Goal: Check status: Check status

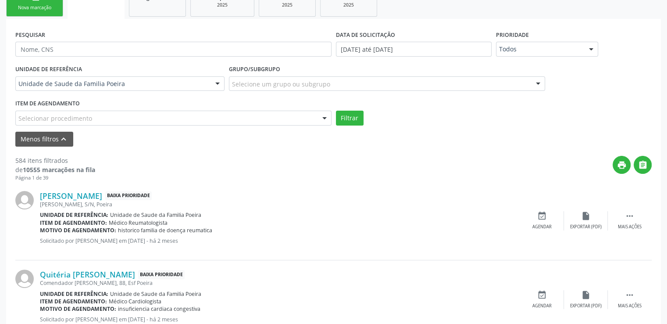
scroll to position [132, 0]
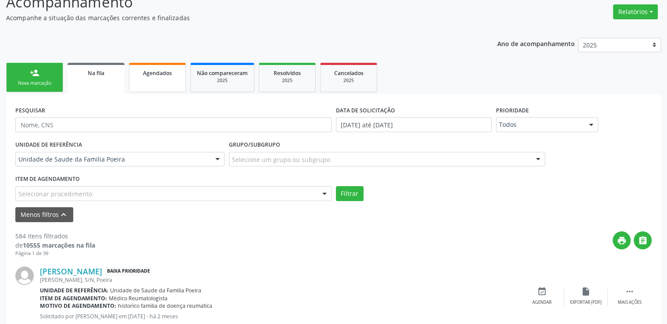
click at [161, 70] on span "Agendados" at bounding box center [157, 72] width 29 height 7
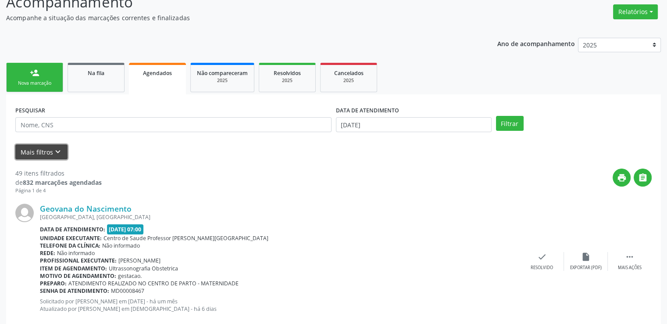
click at [49, 148] on button "Mais filtros keyboard_arrow_down" at bounding box center [41, 151] width 52 height 15
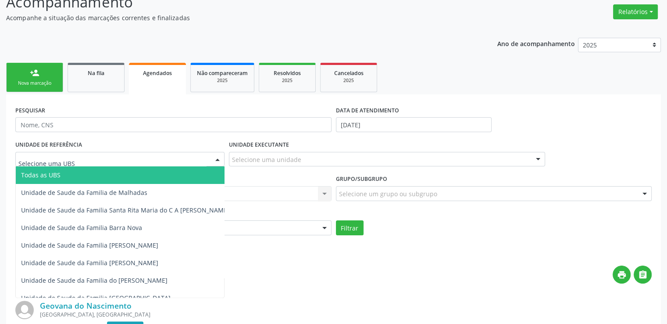
click at [90, 158] on div at bounding box center [119, 159] width 209 height 15
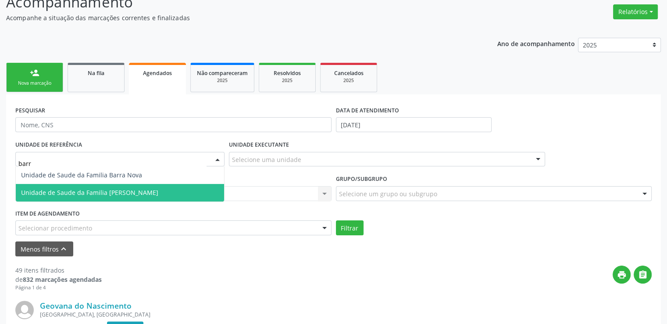
type input "barro"
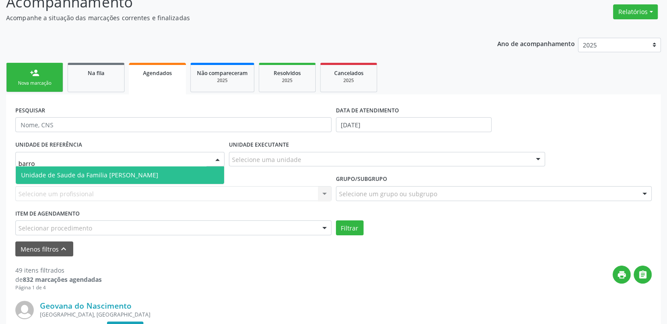
click at [136, 174] on span "Unidade de Saude da Familia [PERSON_NAME]" at bounding box center [89, 175] width 137 height 8
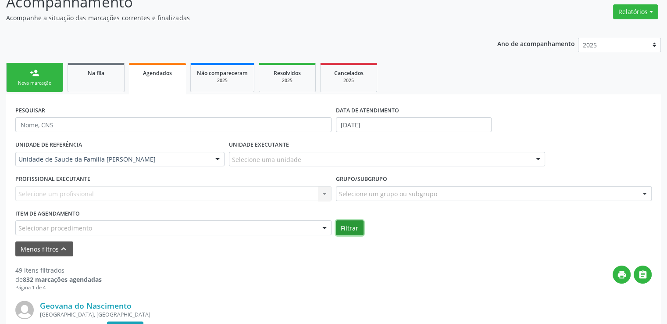
click at [355, 228] on button "Filtrar" at bounding box center [350, 227] width 28 height 15
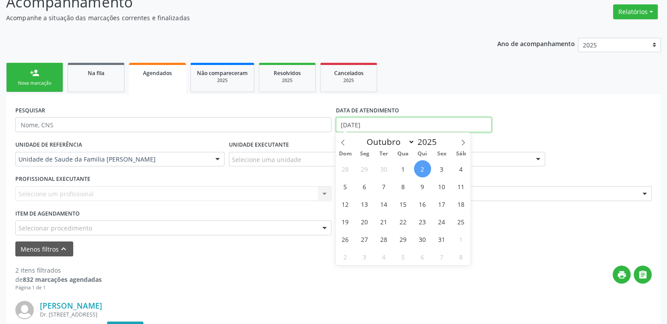
click at [411, 123] on input "[DATE]" at bounding box center [414, 124] width 156 height 15
click at [398, 167] on span "1" at bounding box center [403, 168] width 17 height 17
type input "[DATE]"
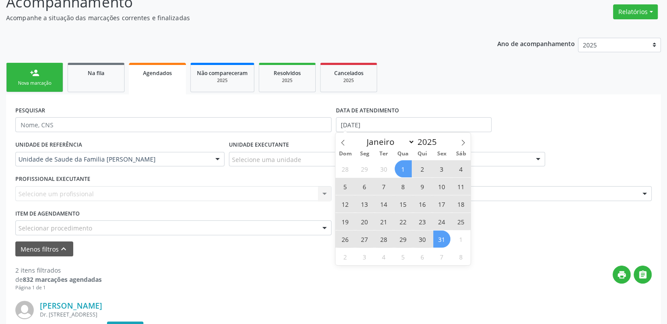
click at [446, 239] on span "31" at bounding box center [441, 238] width 17 height 17
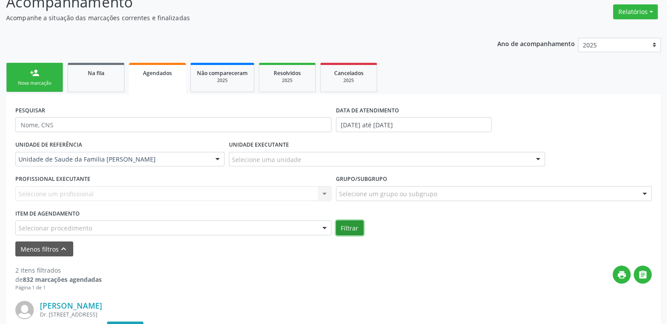
click at [355, 227] on button "Filtrar" at bounding box center [350, 227] width 28 height 15
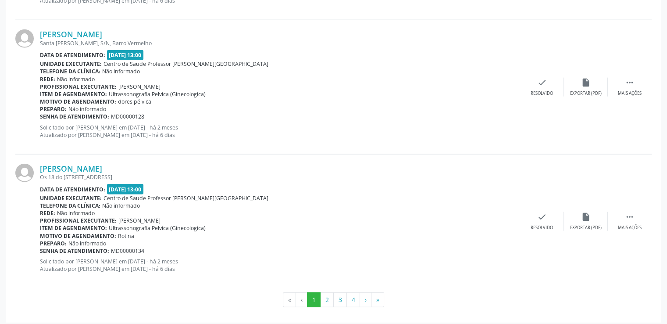
scroll to position [2146, 0]
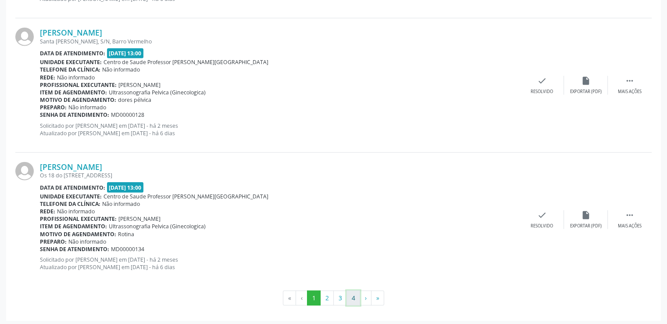
click at [355, 295] on button "4" at bounding box center [354, 297] width 14 height 15
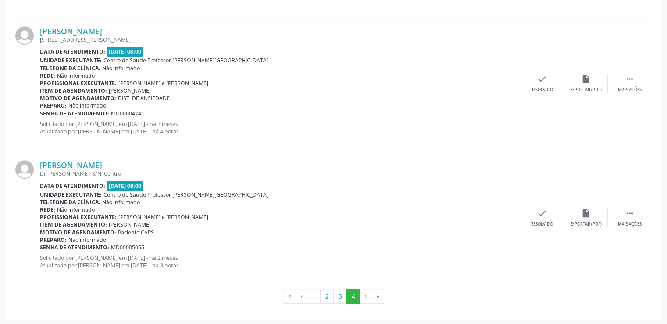
scroll to position [540, 0]
click at [378, 297] on li "»" at bounding box center [378, 295] width 13 height 15
click at [312, 296] on button "1" at bounding box center [314, 295] width 14 height 15
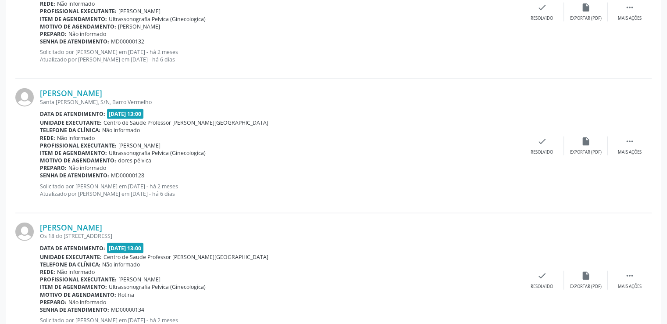
scroll to position [2146, 0]
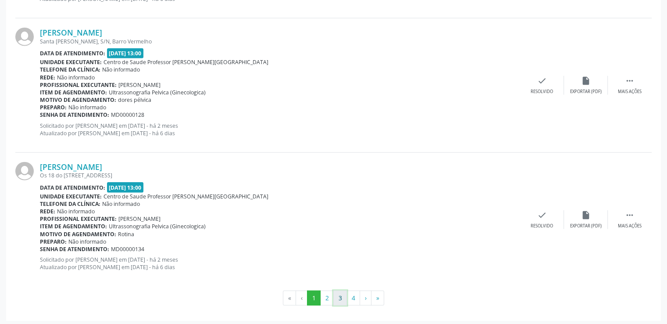
click at [340, 296] on button "3" at bounding box center [340, 297] width 14 height 15
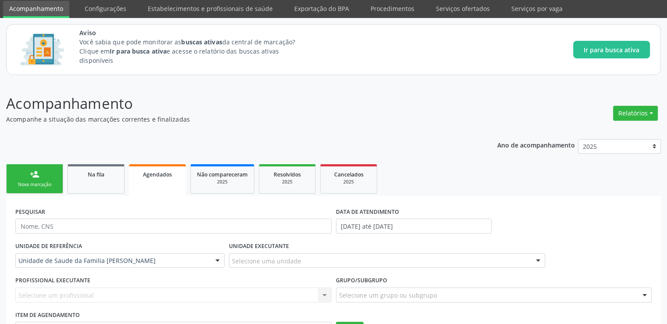
scroll to position [2, 0]
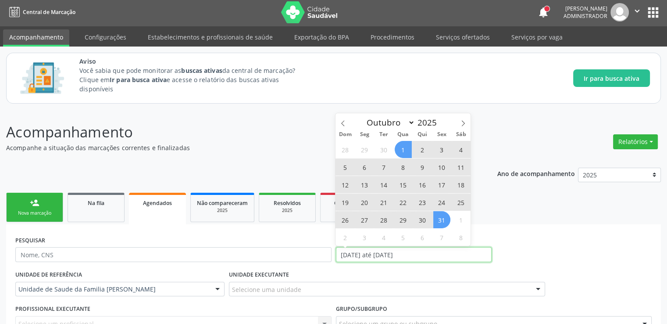
click at [414, 255] on input "[DATE] até [DATE]" at bounding box center [414, 254] width 156 height 15
click at [440, 154] on span "3" at bounding box center [441, 149] width 17 height 17
type input "[DATE]"
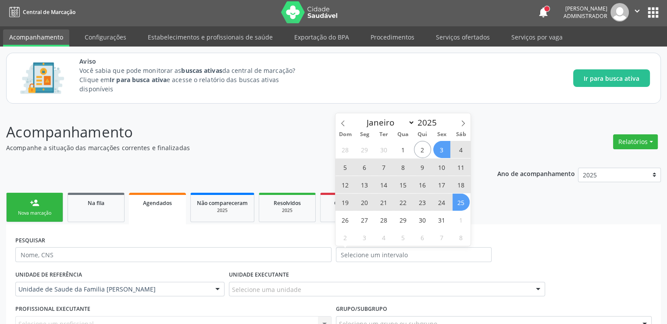
click at [517, 254] on div "PESQUISAR DATA DE ATENDIMENTO" at bounding box center [333, 250] width 641 height 34
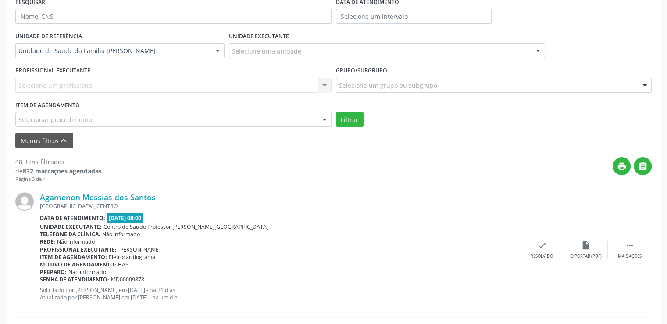
scroll to position [211, 0]
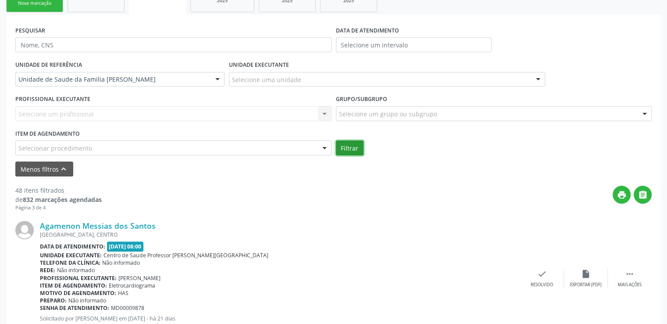
click at [353, 144] on button "Filtrar" at bounding box center [350, 147] width 28 height 15
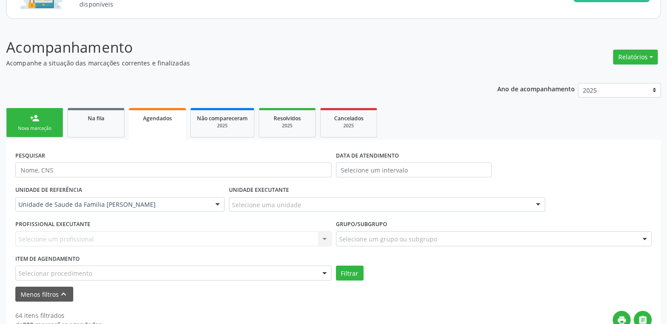
scroll to position [84, 0]
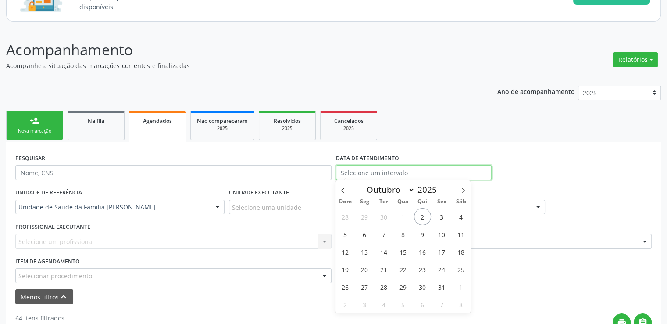
click at [386, 172] on input "text" at bounding box center [414, 172] width 156 height 15
click at [441, 218] on span "3" at bounding box center [441, 216] width 17 height 17
type input "[DATE]"
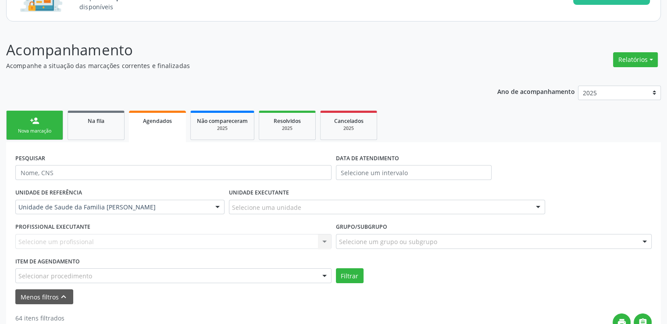
click at [532, 155] on div "PESQUISAR DATA DE ATENDIMENTO" at bounding box center [333, 168] width 641 height 34
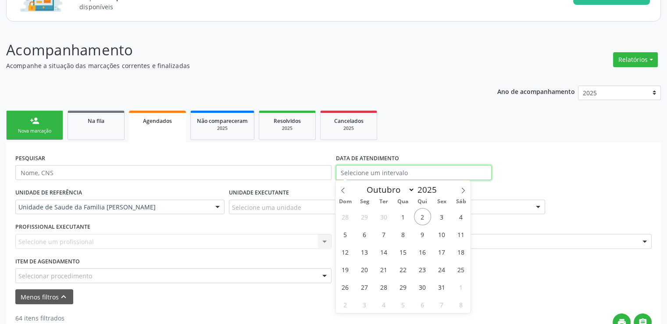
click at [390, 174] on input "text" at bounding box center [414, 172] width 156 height 15
click at [440, 214] on span "3" at bounding box center [441, 216] width 17 height 17
type input "[DATE]"
select select "9"
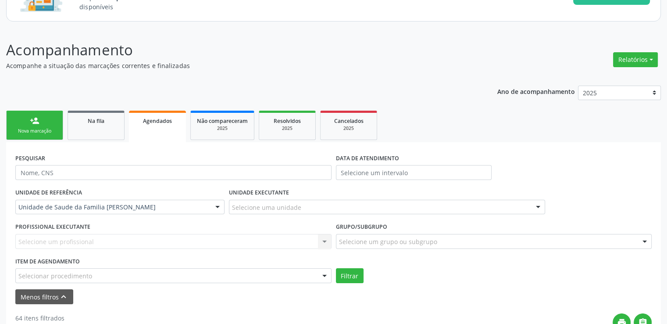
click at [531, 179] on div "PESQUISAR DATA DE ATENDIMENTO" at bounding box center [333, 168] width 641 height 34
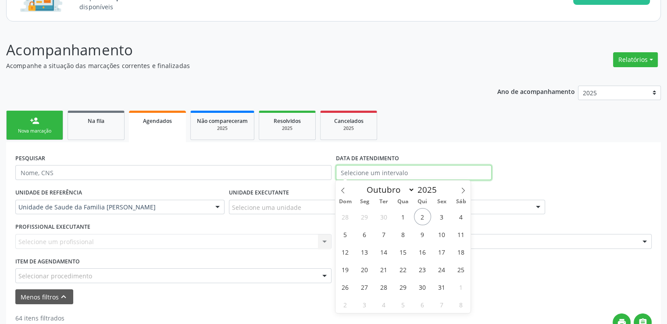
click at [440, 167] on input "text" at bounding box center [414, 172] width 156 height 15
click at [444, 213] on span "3" at bounding box center [441, 216] width 17 height 17
type input "[DATE]"
click at [436, 221] on span "3" at bounding box center [441, 216] width 17 height 17
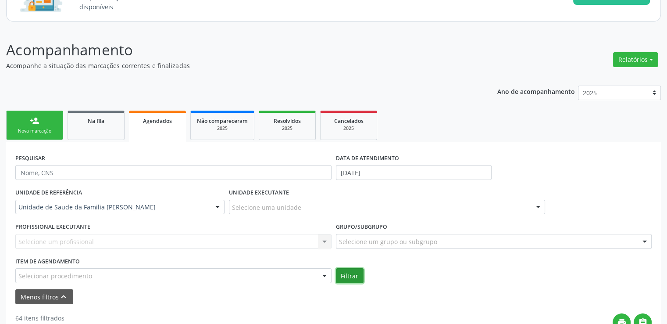
click at [348, 270] on button "Filtrar" at bounding box center [350, 275] width 28 height 15
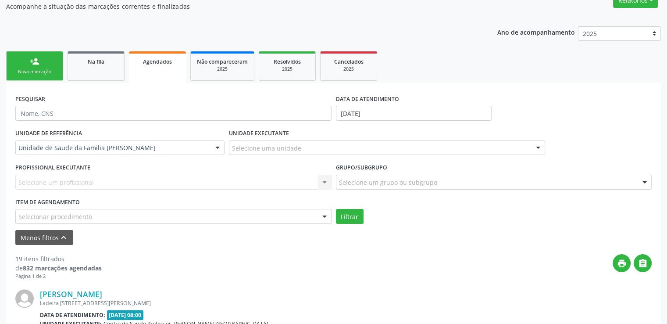
scroll to position [86, 0]
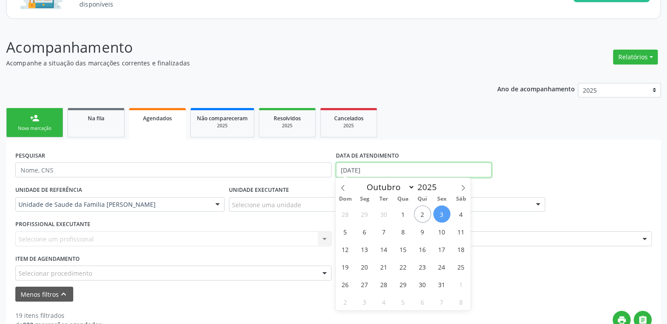
click at [376, 171] on input "[DATE]" at bounding box center [414, 169] width 156 height 15
click at [402, 231] on span "8" at bounding box center [403, 231] width 17 height 17
type input "08/10/2025"
click at [402, 231] on span "8" at bounding box center [403, 231] width 17 height 17
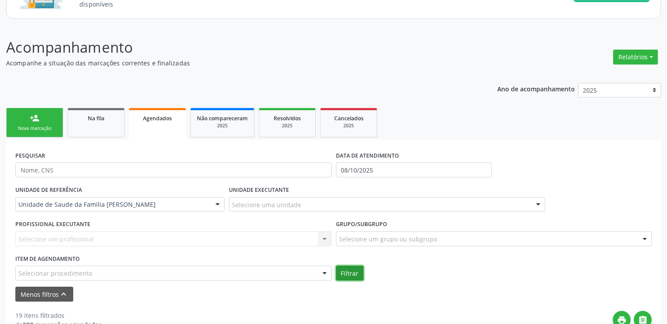
click at [348, 274] on button "Filtrar" at bounding box center [350, 272] width 28 height 15
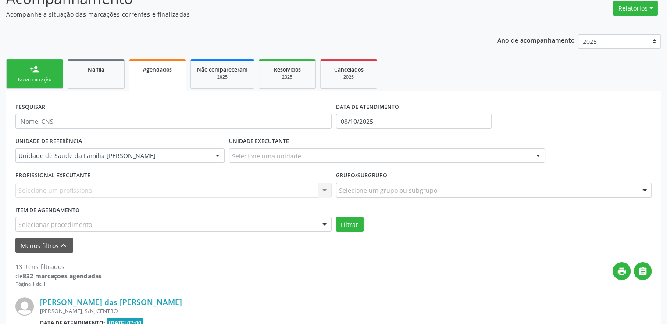
scroll to position [118, 0]
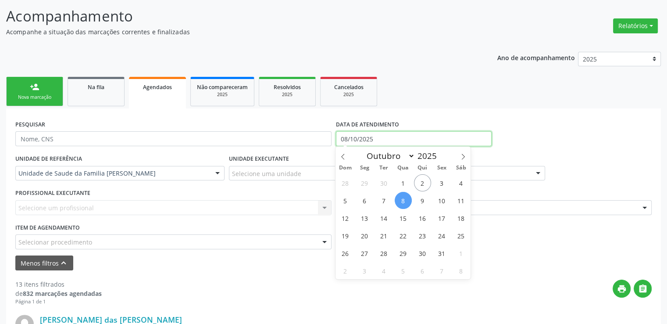
click at [355, 143] on input "08/10/2025" at bounding box center [414, 138] width 156 height 15
click at [384, 197] on span "7" at bounding box center [383, 200] width 17 height 17
type input "[DATE]"
click at [384, 197] on span "7" at bounding box center [383, 200] width 17 height 17
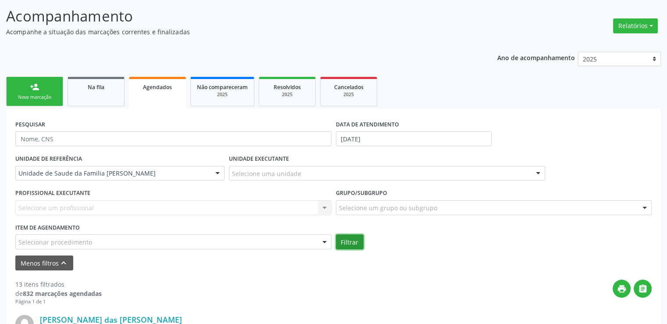
click at [353, 241] on button "Filtrar" at bounding box center [350, 241] width 28 height 15
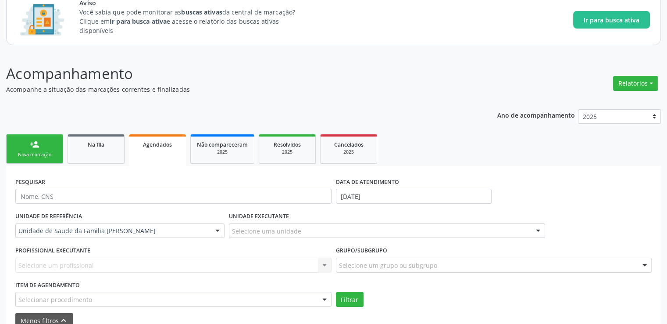
scroll to position [0, 0]
